Goal: Task Accomplishment & Management: Use online tool/utility

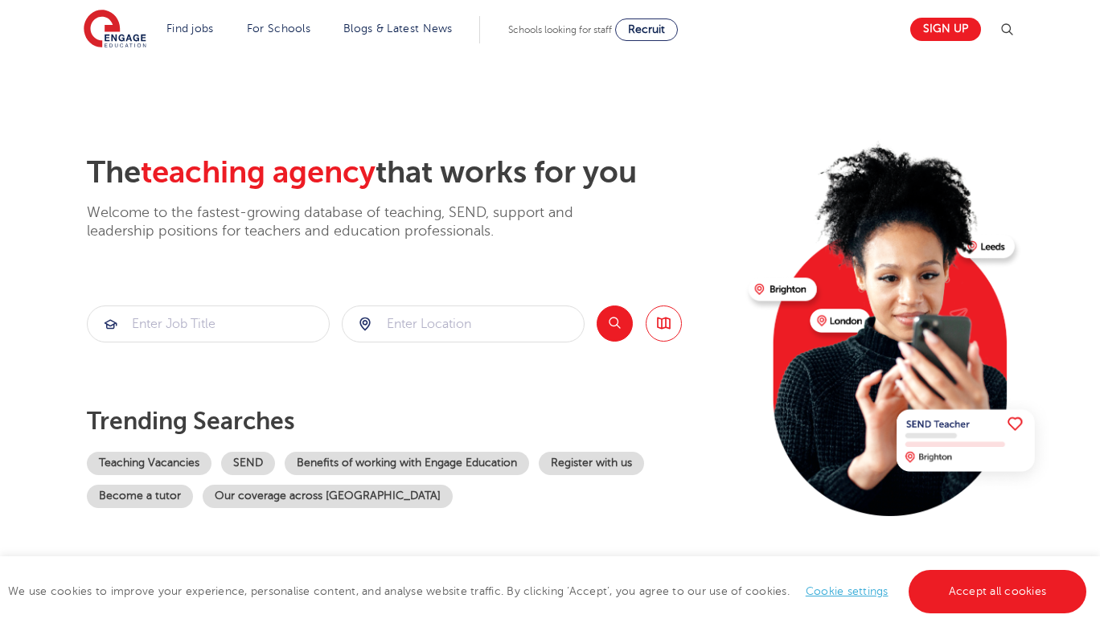
scroll to position [347, 0]
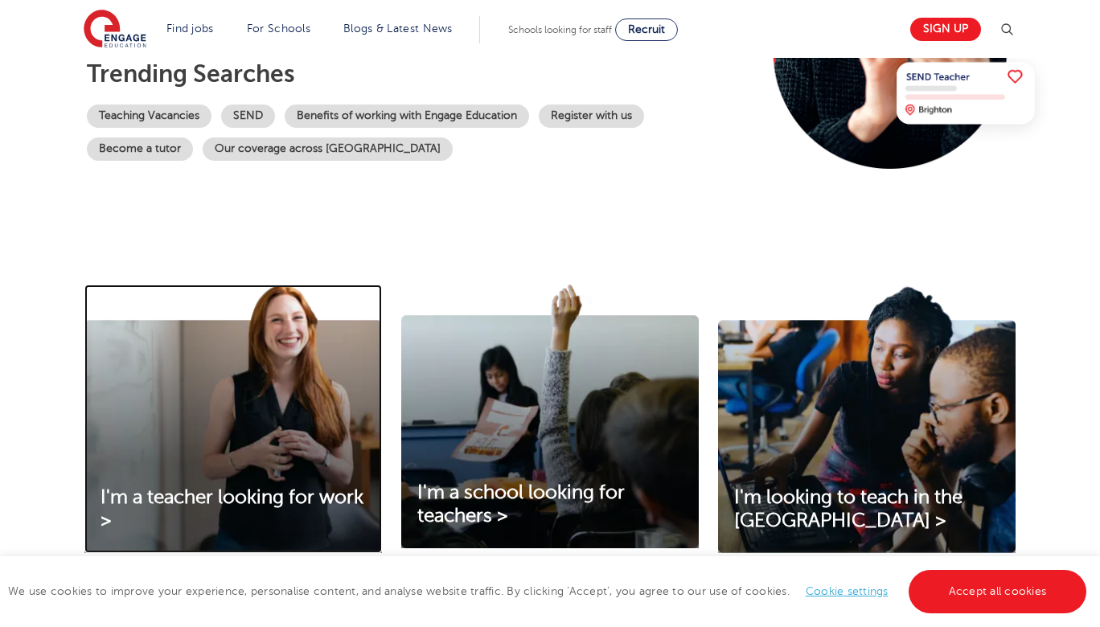
click at [199, 469] on img at bounding box center [233, 419] width 298 height 269
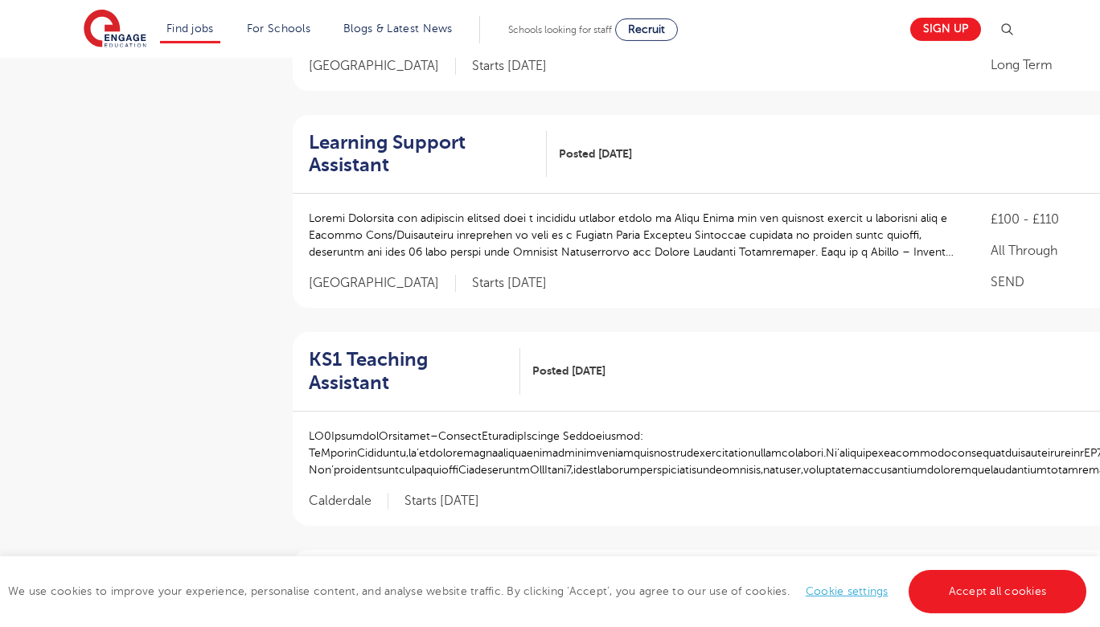
scroll to position [1303, 0]
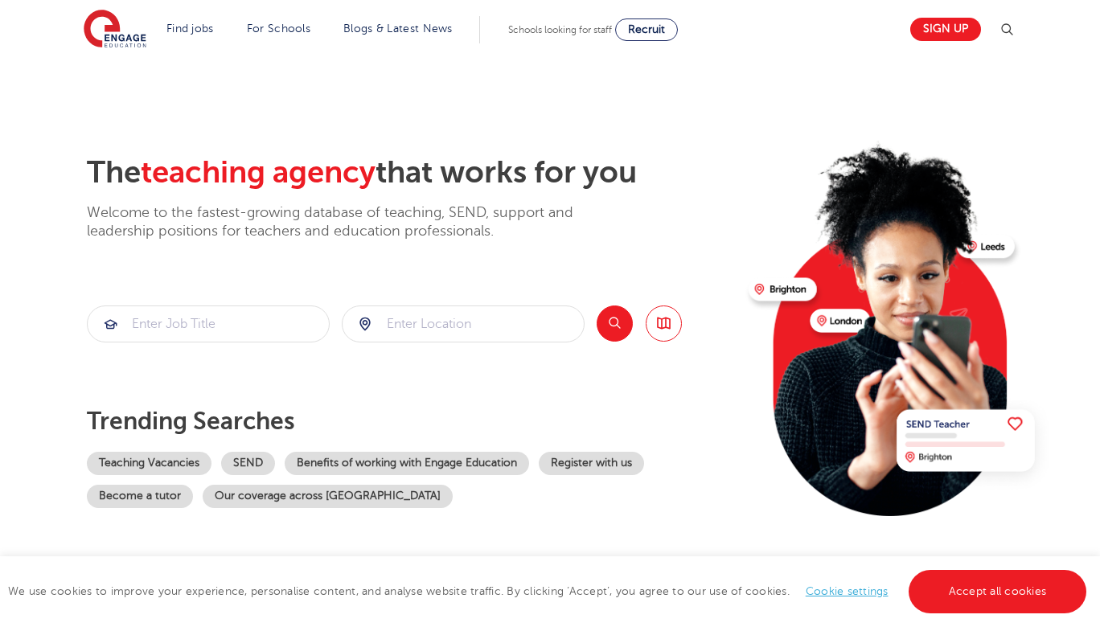
scroll to position [347, 0]
